Goal: Information Seeking & Learning: Check status

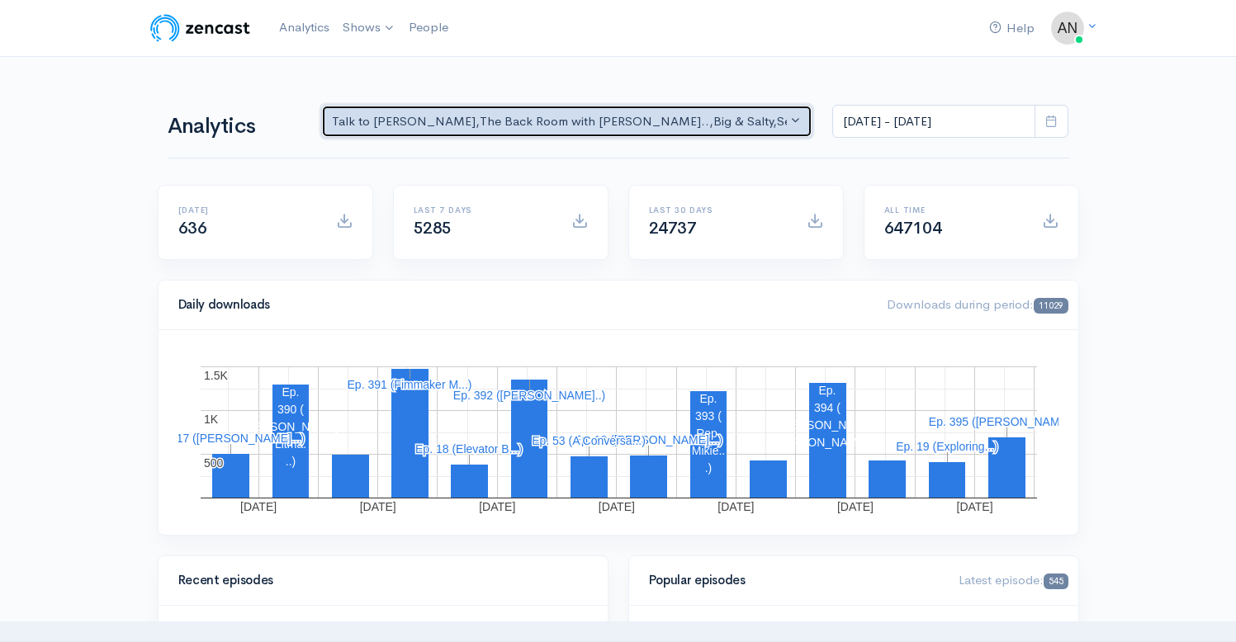
click at [664, 118] on div "Talk to [PERSON_NAME] , The Back Room with [PERSON_NAME].. , Big & Salty , Seri…" at bounding box center [560, 121] width 456 height 19
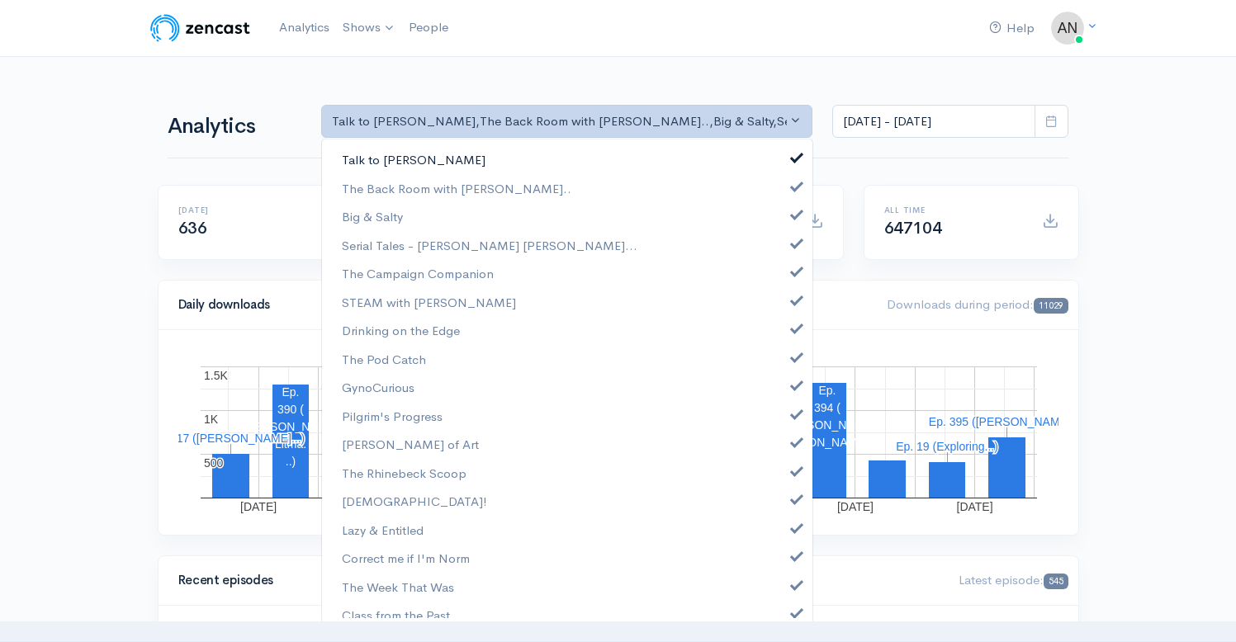
click at [793, 157] on span at bounding box center [796, 155] width 7 height 12
select select "10316"
click at [793, 218] on span at bounding box center [796, 212] width 7 height 12
click at [793, 242] on span at bounding box center [796, 241] width 7 height 12
click at [793, 272] on span at bounding box center [796, 269] width 7 height 12
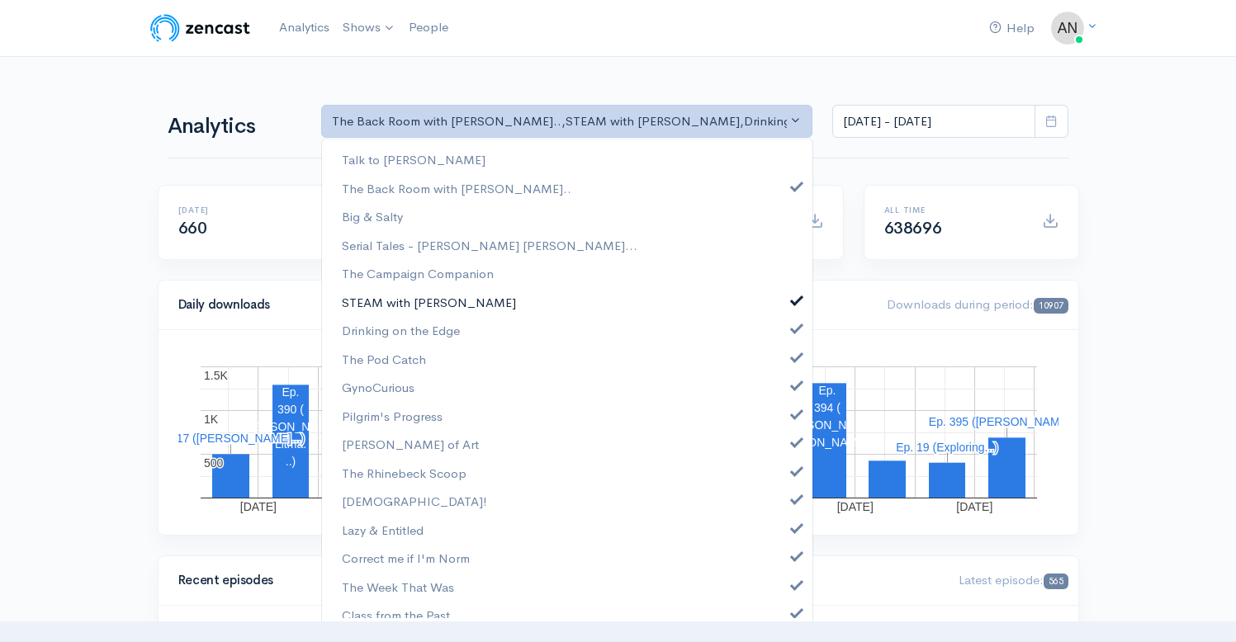
click at [783, 305] on link "STEAM with [PERSON_NAME]" at bounding box center [567, 302] width 490 height 29
click at [793, 331] on span at bounding box center [796, 326] width 7 height 12
click at [786, 362] on link "The Pod Catch" at bounding box center [567, 359] width 490 height 29
click at [793, 414] on span at bounding box center [796, 412] width 7 height 12
click at [784, 448] on link "[PERSON_NAME] of Art" at bounding box center [567, 444] width 490 height 29
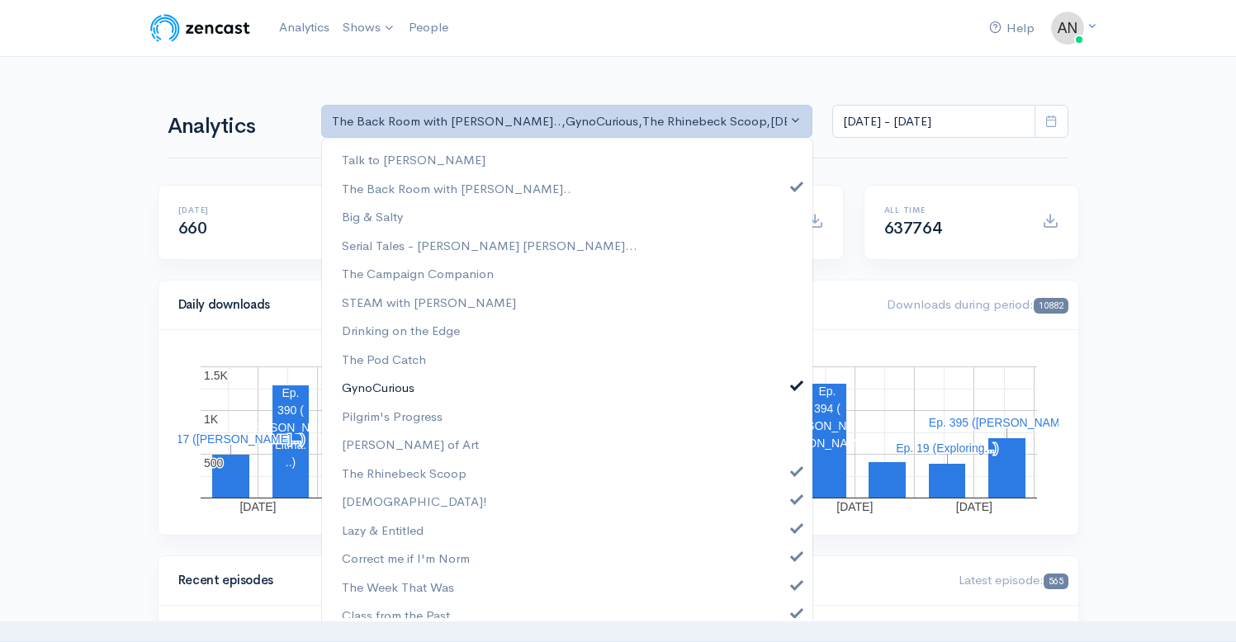
click at [793, 386] on span at bounding box center [796, 383] width 7 height 12
click at [787, 475] on link "The Rhinebeck Scoop" at bounding box center [567, 473] width 490 height 29
click at [793, 499] on span at bounding box center [796, 497] width 7 height 12
click at [793, 525] on span at bounding box center [796, 526] width 7 height 12
click at [793, 553] on span at bounding box center [796, 554] width 7 height 12
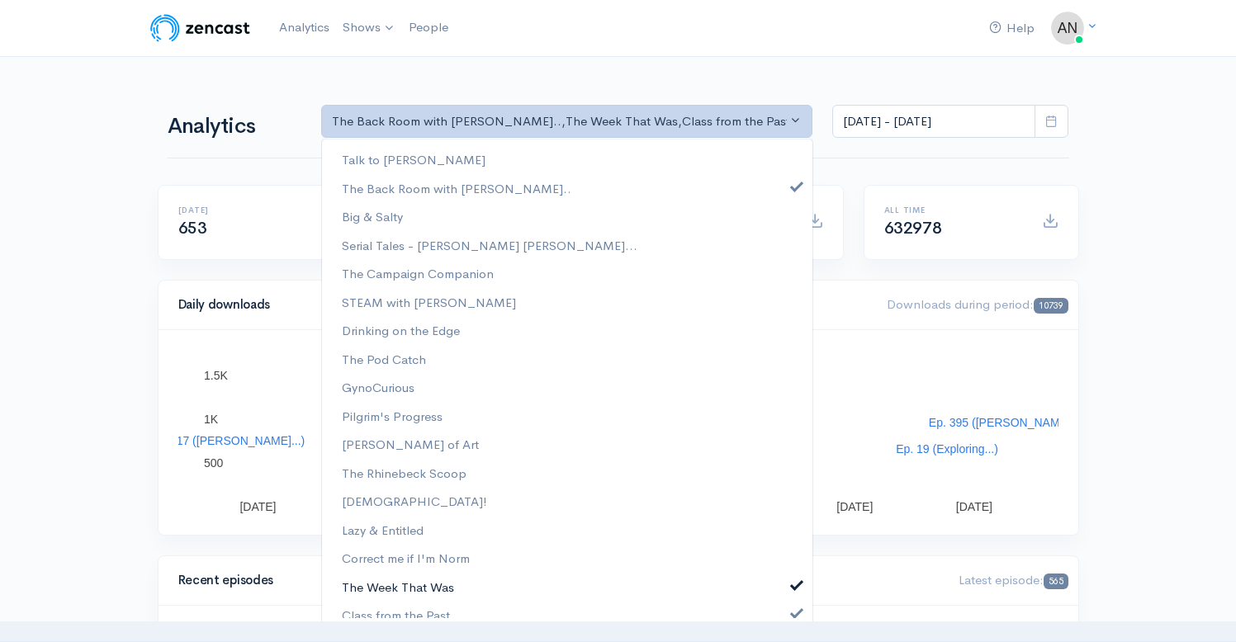
click at [793, 584] on span at bounding box center [796, 583] width 7 height 12
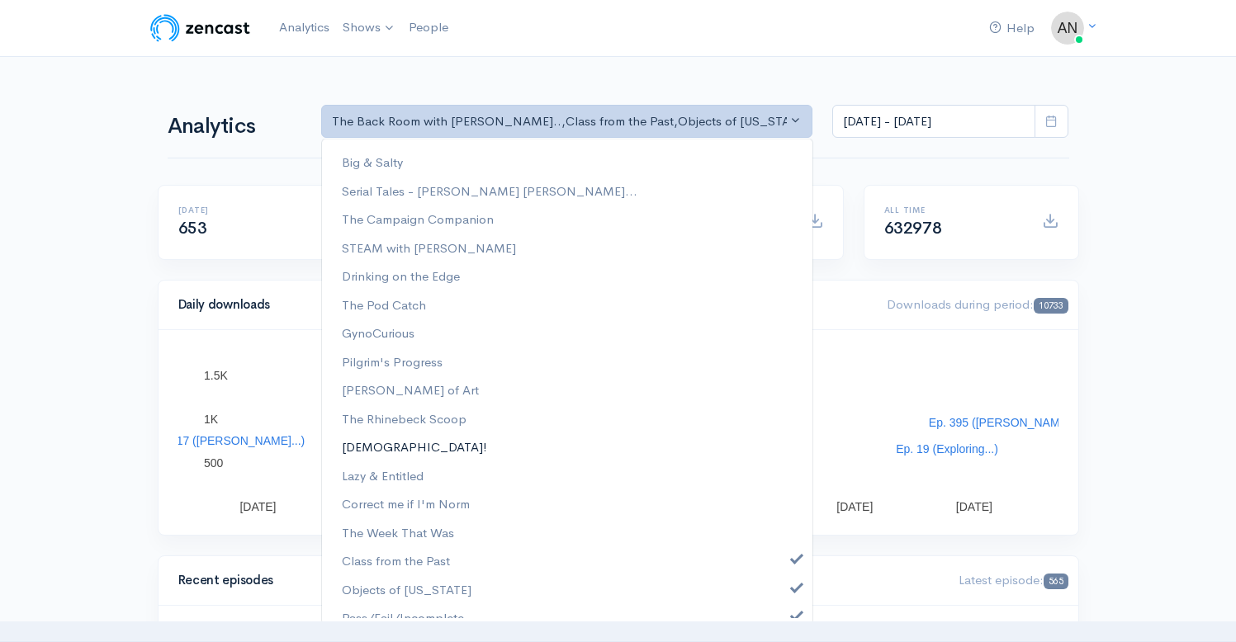
scroll to position [211, 0]
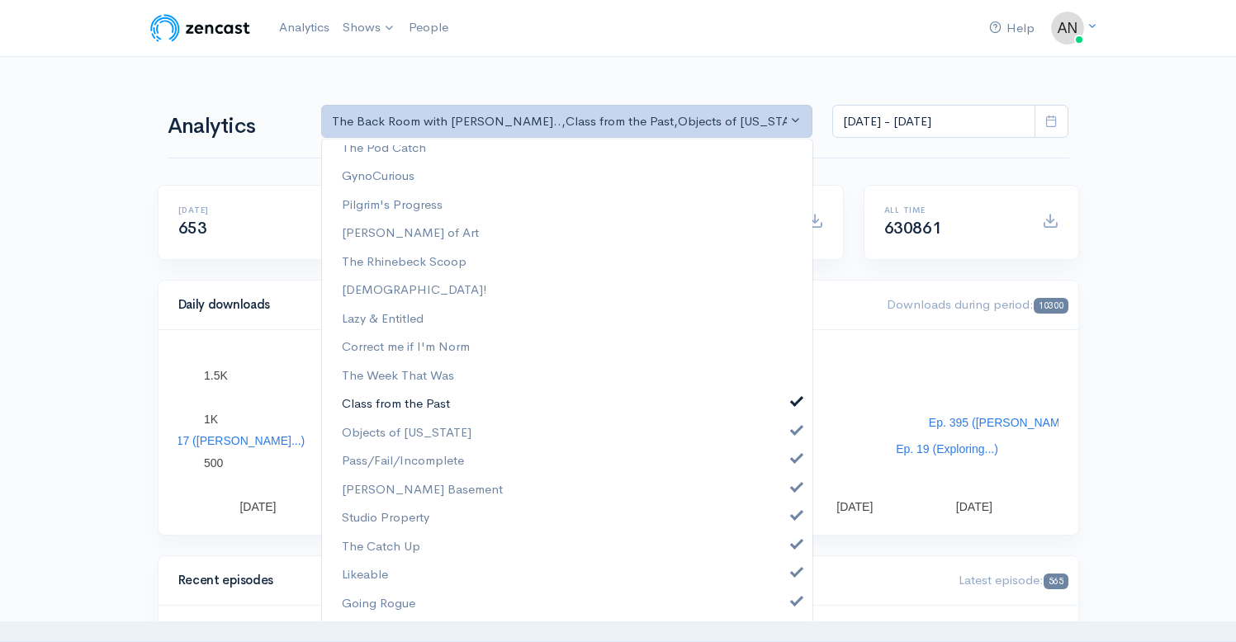
click at [793, 403] on span at bounding box center [796, 400] width 7 height 12
click at [793, 428] on span at bounding box center [796, 429] width 7 height 12
click at [793, 460] on span at bounding box center [796, 457] width 7 height 12
click at [785, 480] on link "[PERSON_NAME] Basement" at bounding box center [567, 489] width 490 height 29
click at [793, 518] on span at bounding box center [796, 514] width 7 height 12
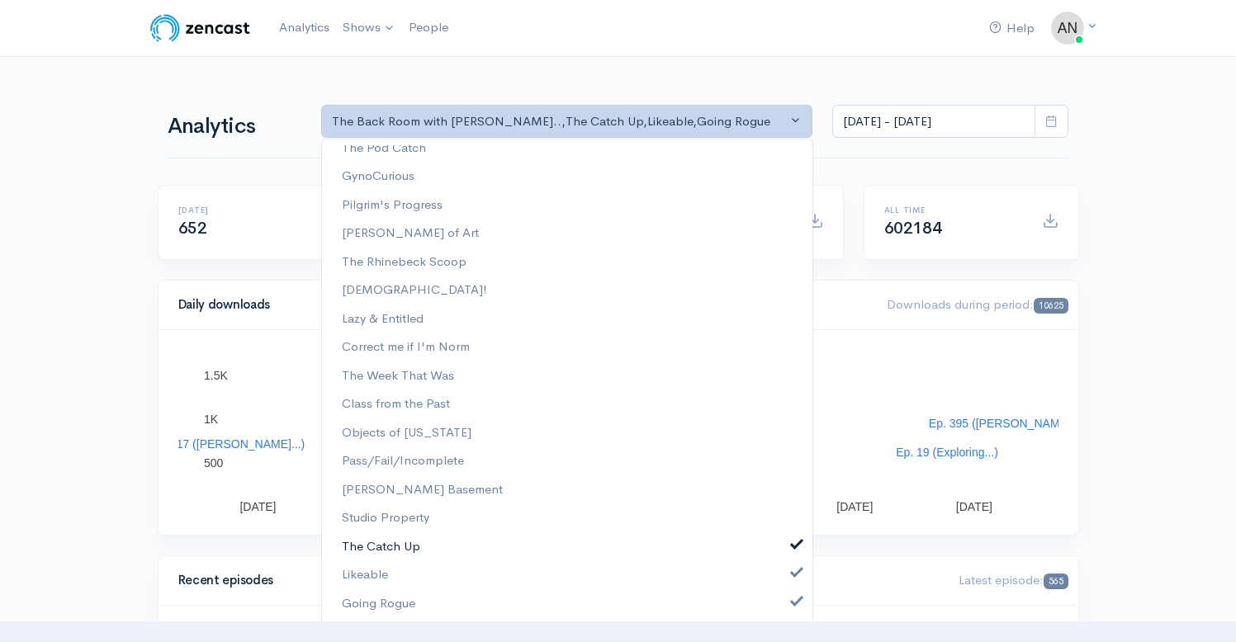
click at [793, 541] on span at bounding box center [796, 542] width 7 height 12
click at [793, 574] on span at bounding box center [796, 571] width 7 height 12
click at [793, 599] on span at bounding box center [796, 599] width 7 height 12
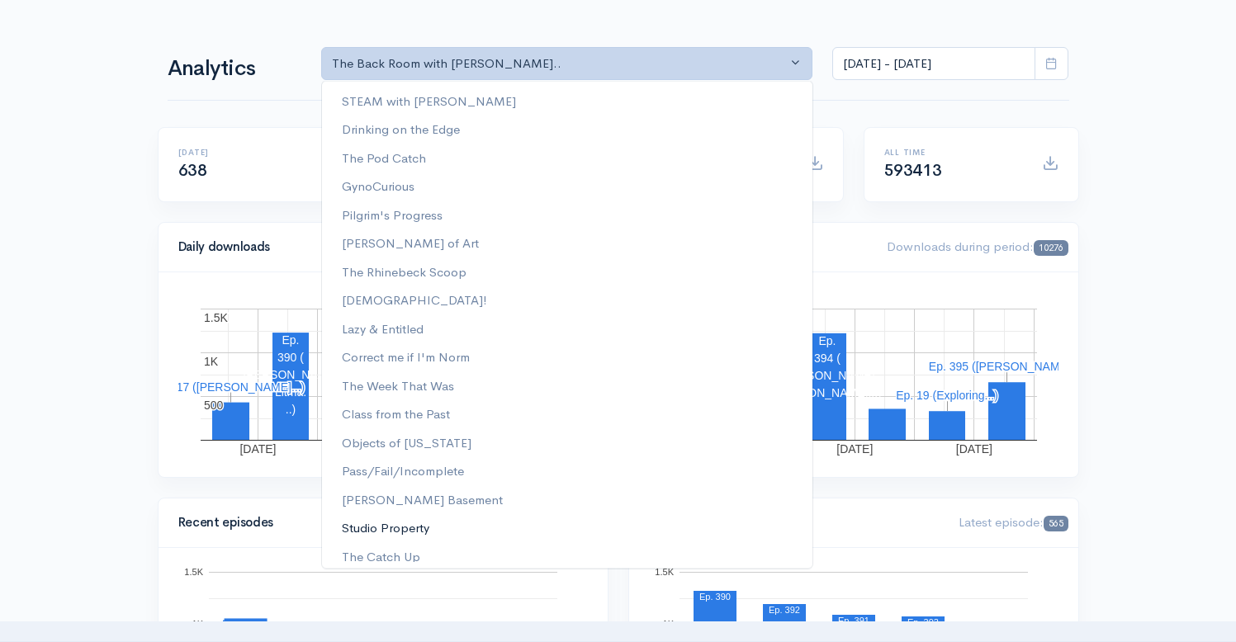
scroll to position [69, 0]
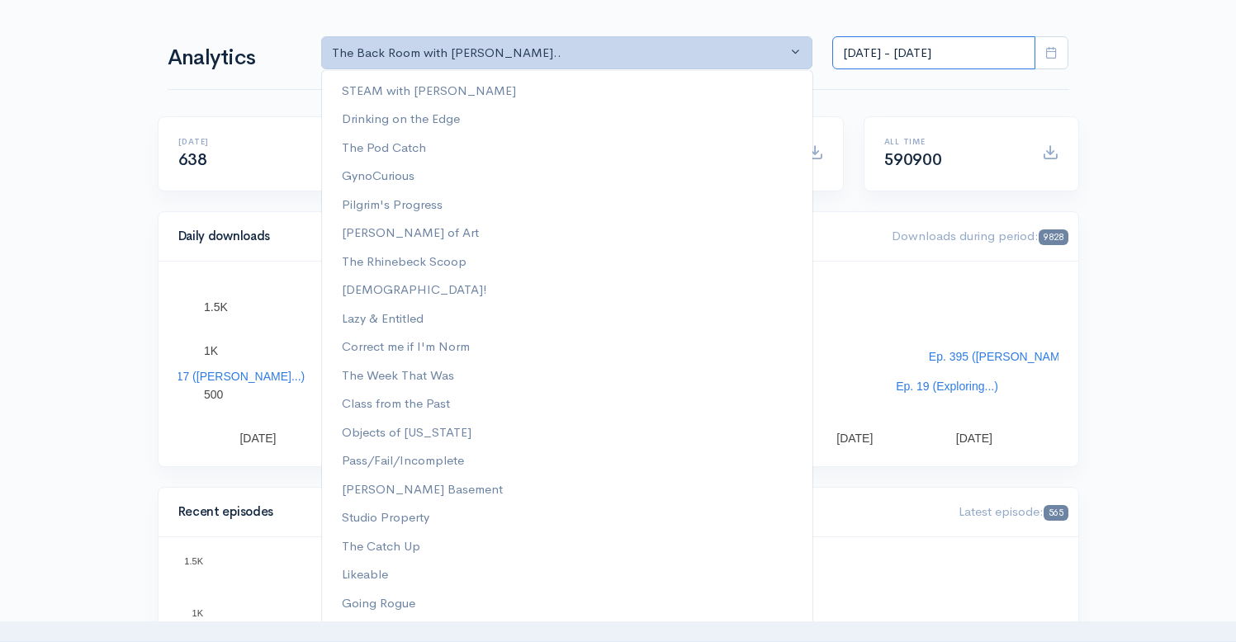
click at [938, 48] on input "[DATE] - [DATE]" at bounding box center [933, 53] width 203 height 34
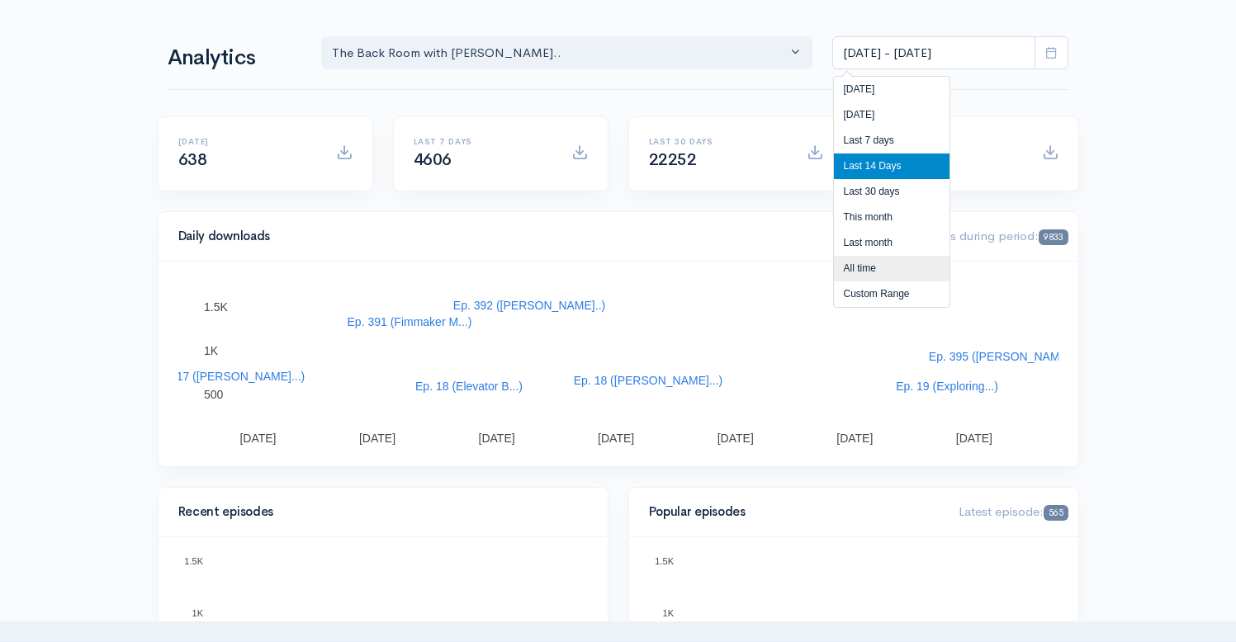
click at [864, 271] on li "All time" at bounding box center [892, 269] width 116 height 26
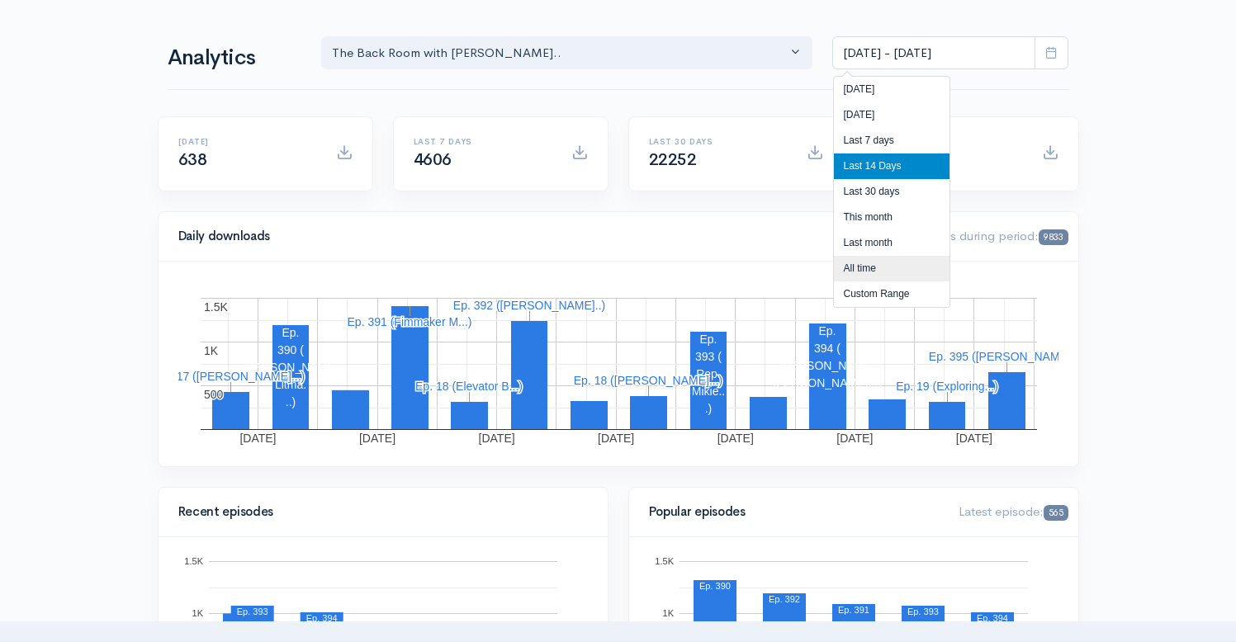
type input "[DATE] - [DATE]"
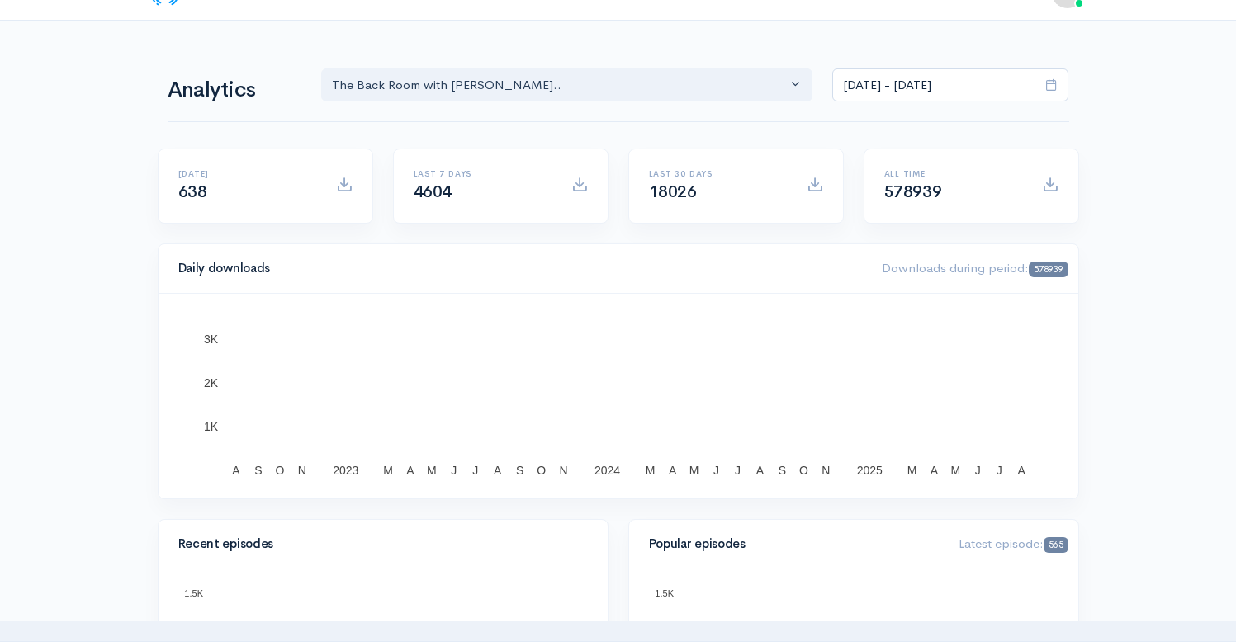
scroll to position [0, 0]
